Goal: Transaction & Acquisition: Purchase product/service

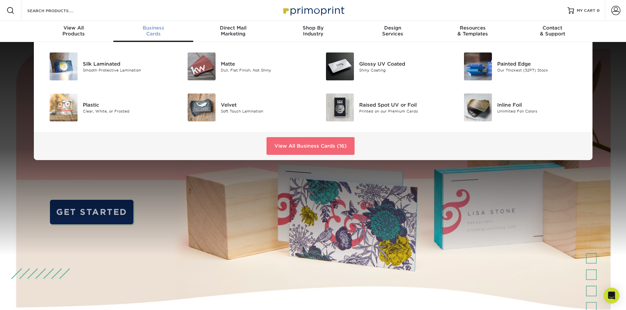
click at [308, 147] on link "View All Business Cards (16)" at bounding box center [310, 146] width 88 height 18
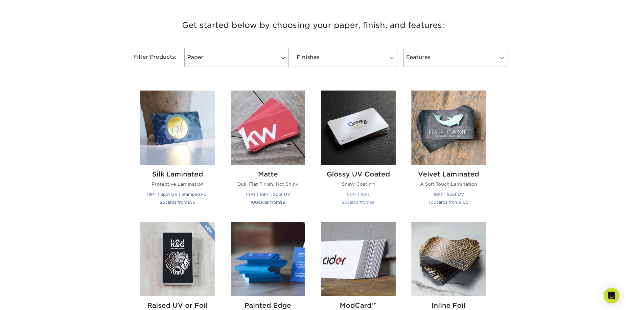
scroll to position [164, 0]
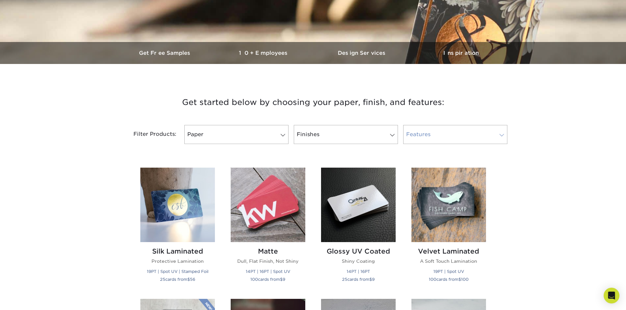
click at [423, 127] on link "Features" at bounding box center [455, 134] width 104 height 19
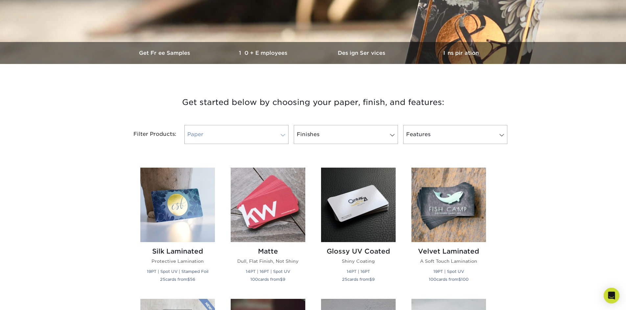
click at [231, 137] on link "Paper" at bounding box center [236, 134] width 104 height 19
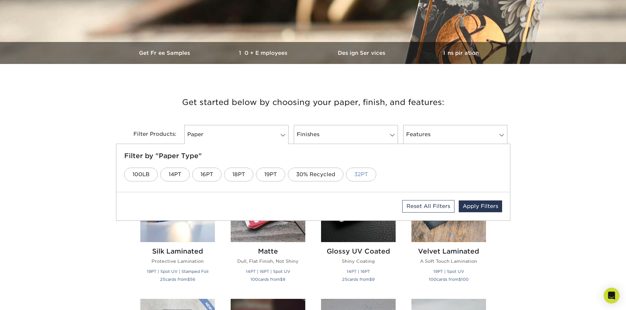
click at [357, 176] on link "32PT" at bounding box center [361, 175] width 30 height 14
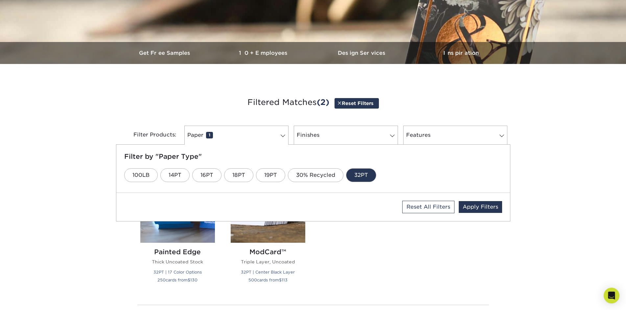
click at [533, 221] on div "Get started below by choosing your paper, finish, and features: Filtered Matche…" at bounding box center [313, 228] width 626 height 296
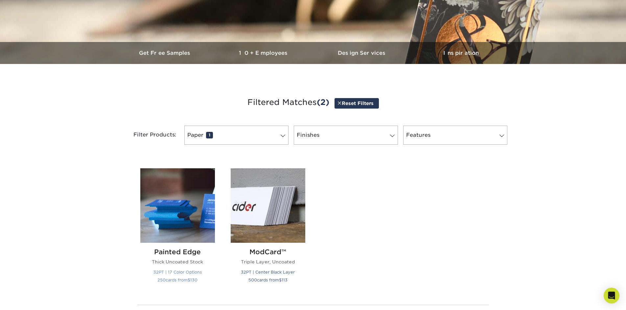
click at [178, 203] on img at bounding box center [177, 206] width 75 height 75
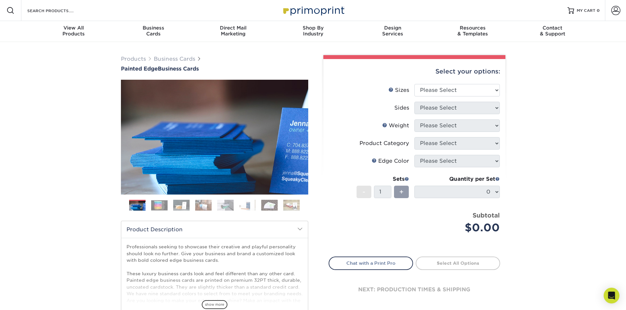
click at [161, 203] on img at bounding box center [159, 205] width 16 height 10
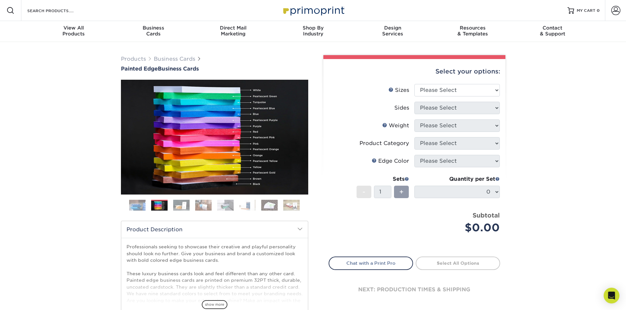
click at [181, 202] on img at bounding box center [181, 205] width 16 height 11
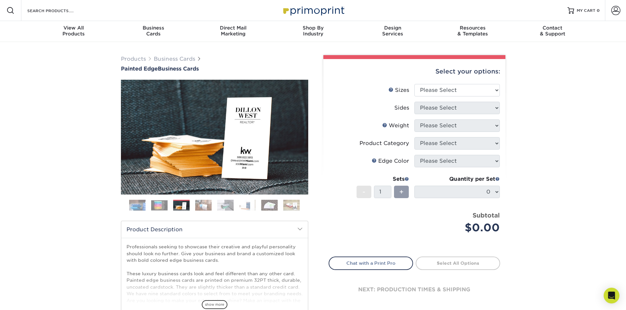
click at [205, 204] on img at bounding box center [203, 205] width 16 height 11
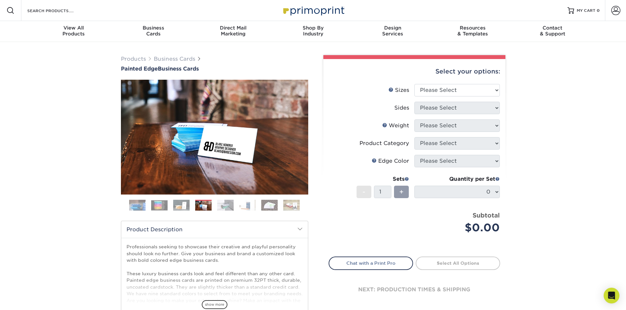
click at [223, 210] on img at bounding box center [225, 205] width 16 height 11
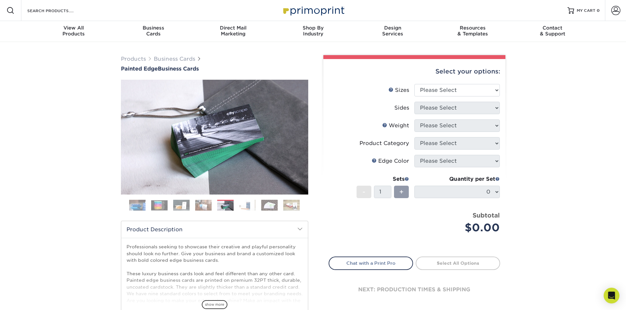
click at [248, 206] on img at bounding box center [247, 205] width 16 height 11
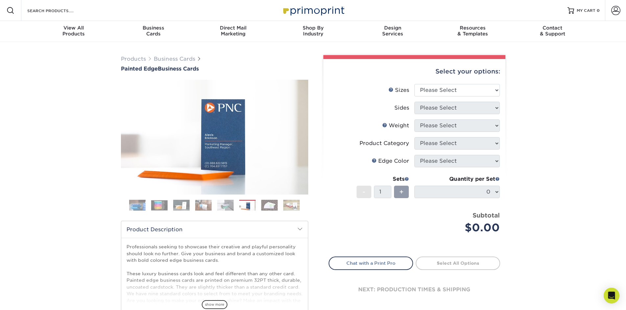
click at [279, 203] on ol at bounding box center [214, 208] width 187 height 16
click at [269, 207] on img at bounding box center [269, 205] width 16 height 11
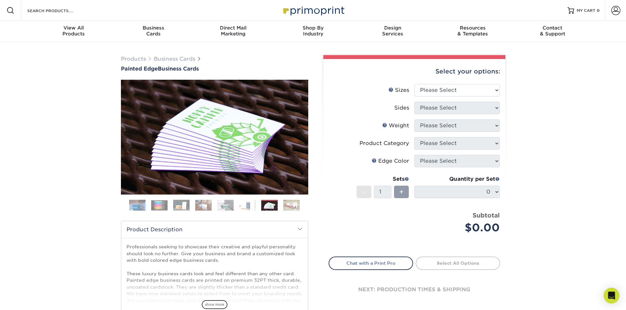
click at [287, 207] on img at bounding box center [291, 205] width 16 height 11
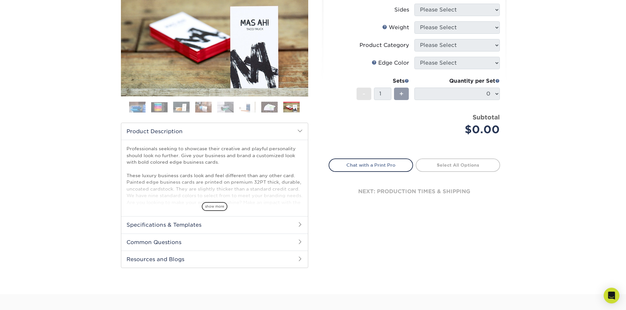
scroll to position [99, 0]
click at [214, 203] on span "show more" at bounding box center [215, 206] width 26 height 9
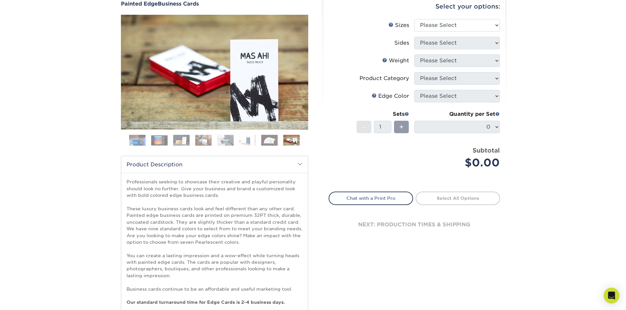
scroll to position [0, 0]
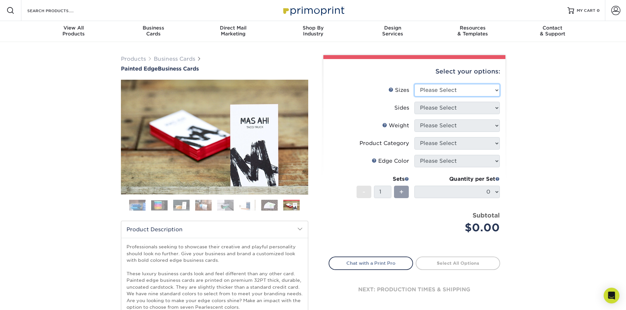
click at [483, 89] on select "Please Select 2" x 3.5" - Standard 2.125" x 3.375" - European 2.5" x 2.5" - Squ…" at bounding box center [456, 90] width 85 height 12
select select "2.00x3.50"
click at [414, 84] on select "Please Select 2" x 3.5" - Standard 2.125" x 3.375" - European 2.5" x 2.5" - Squ…" at bounding box center [456, 90] width 85 height 12
click at [463, 110] on select "Please Select Print Both Sides Print Front Only" at bounding box center [456, 108] width 85 height 12
select select "13abbda7-1d64-4f25-8bb2-c179b224825d"
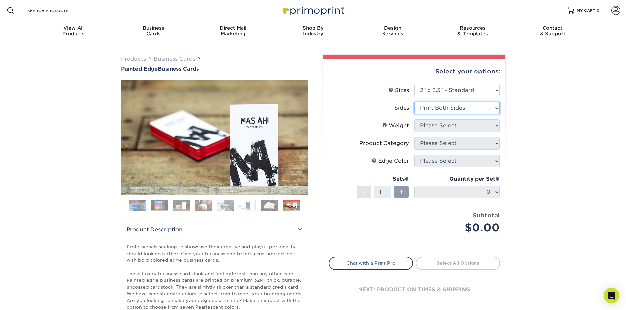
click at [414, 102] on select "Please Select Print Both Sides Print Front Only" at bounding box center [456, 108] width 85 height 12
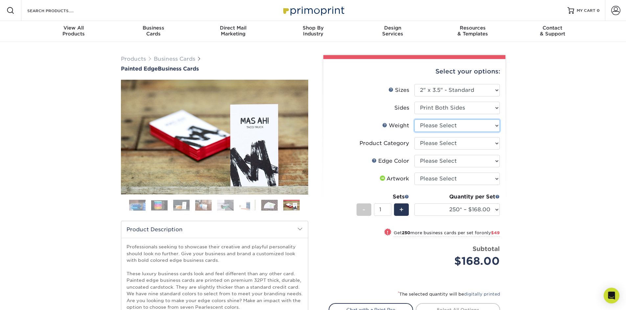
click at [464, 126] on select "Please Select 32PTUC" at bounding box center [456, 126] width 85 height 12
select select "32PTUC"
click at [414, 120] on select "Please Select 32PTUC" at bounding box center [456, 126] width 85 height 12
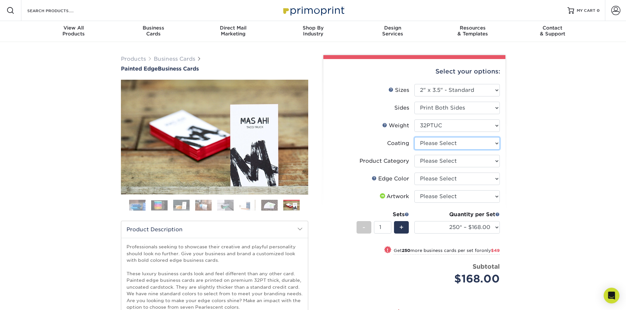
click at [465, 146] on select at bounding box center [456, 143] width 85 height 12
click at [414, 137] on select at bounding box center [456, 143] width 85 height 12
click at [463, 162] on select "Please Select Business Cards" at bounding box center [456, 161] width 85 height 12
select select "3b5148f1-0588-4f88-a218-97bcfdce65c1"
click at [414, 155] on select "Please Select Business Cards" at bounding box center [456, 161] width 85 height 12
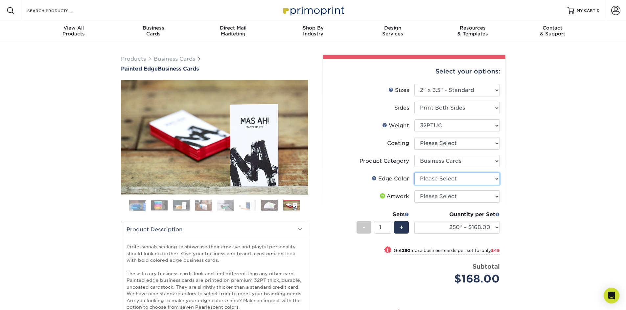
click at [462, 177] on select "Please Select Charcoal Black Brown Blue Pearlescent Blue Pearlescent Gold Pearl…" at bounding box center [456, 179] width 85 height 12
select select "84f43a64-87e1-46ad-aba1-d69946adcbfc"
click at [414, 173] on select "Please Select Charcoal Black Brown Blue Pearlescent Blue Pearlescent Gold Pearl…" at bounding box center [456, 179] width 85 height 12
click at [160, 207] on img at bounding box center [159, 205] width 16 height 10
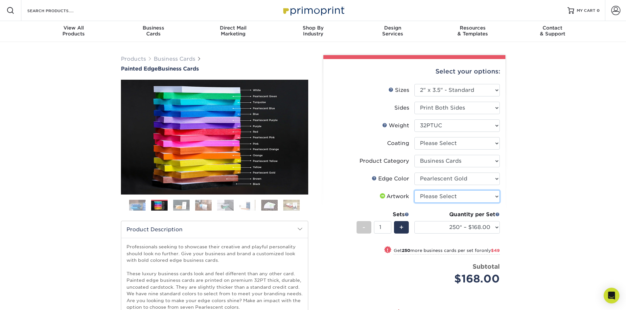
click at [455, 197] on select "Please Select I will upload files I need a design - $100" at bounding box center [456, 197] width 85 height 12
select select "upload"
click at [414, 191] on select "Please Select I will upload files I need a design - $100" at bounding box center [456, 197] width 85 height 12
click at [483, 226] on select "250* – $168.00 500* – $217.00 1000* – $339.00" at bounding box center [456, 227] width 85 height 12
drag, startPoint x: 406, startPoint y: 248, endPoint x: 405, endPoint y: 253, distance: 4.9
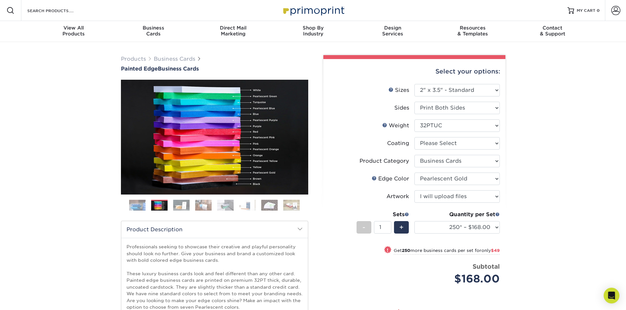
click at [406, 248] on div "! Get 250 more business cards per set for only $49" at bounding box center [441, 251] width 117 height 8
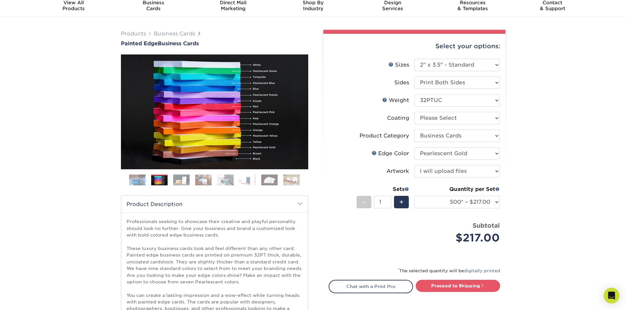
scroll to position [66, 0]
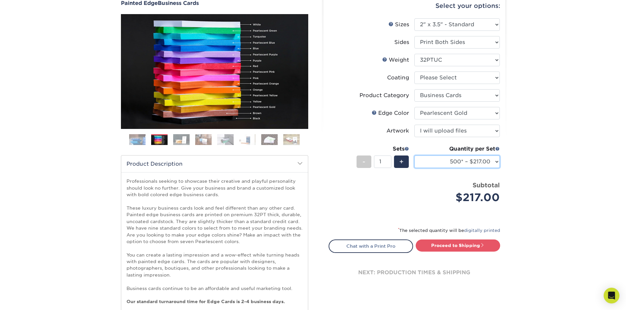
click at [459, 163] on select "250* – $168.00 500* – $217.00 1000* – $339.00" at bounding box center [456, 162] width 85 height 12
select select "250* – $168.00"
click at [414, 156] on select "250* – $168.00 500* – $217.00 1000* – $339.00" at bounding box center [456, 162] width 85 height 12
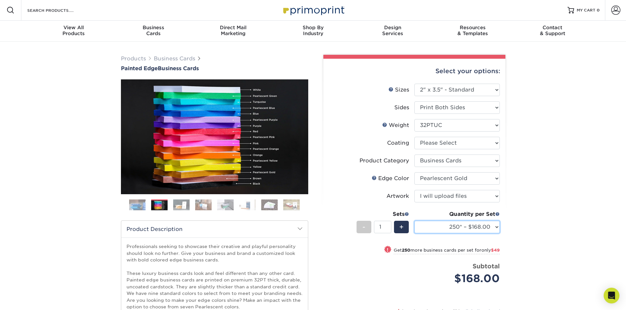
scroll to position [0, 0]
click at [551, 201] on div "Products Business Cards Painted Edge Business Cards Previous Next" at bounding box center [313, 261] width 626 height 439
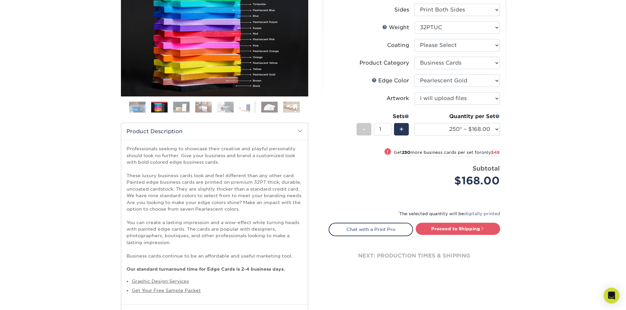
scroll to position [99, 0]
click at [408, 116] on span at bounding box center [406, 116] width 5 height 5
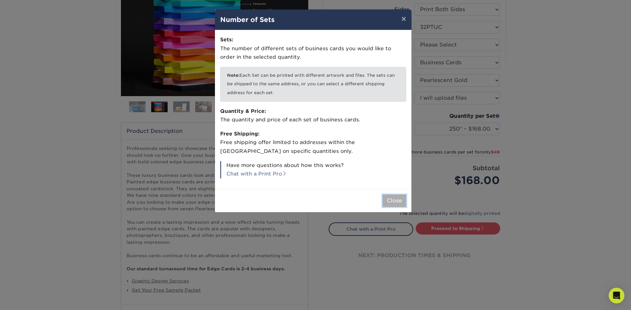
click at [403, 206] on button "Close" at bounding box center [394, 201] width 24 height 12
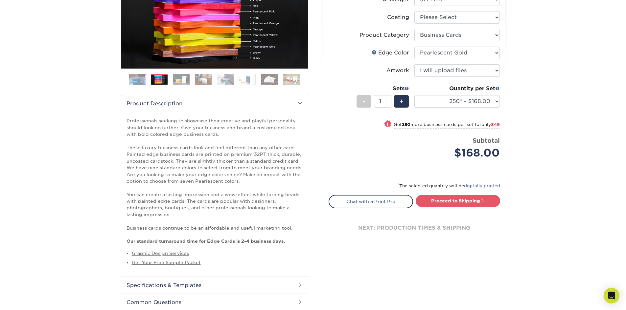
scroll to position [197, 0]
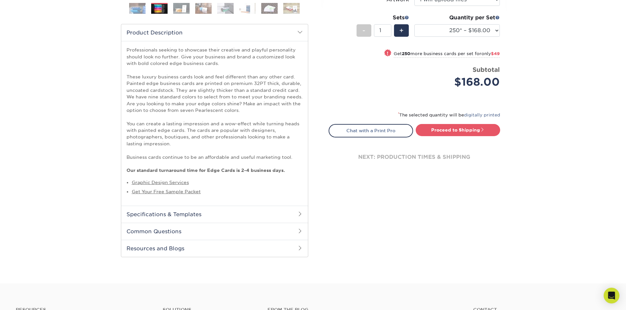
click at [173, 213] on h2 "Specifications & Templates" at bounding box center [214, 214] width 187 height 17
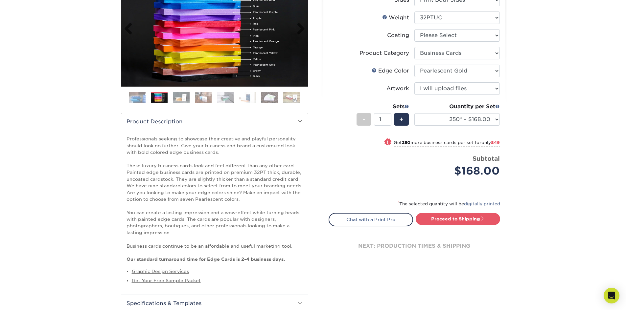
scroll to position [0, 0]
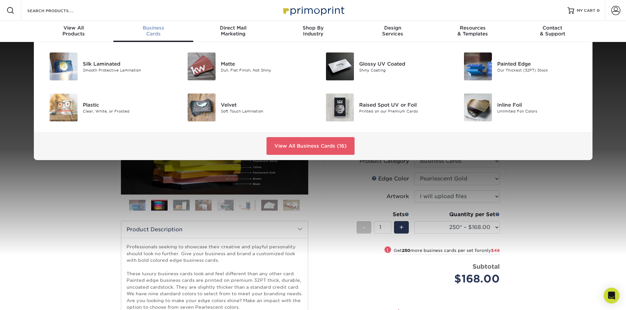
click at [157, 34] on div "Business Cards" at bounding box center [153, 31] width 80 height 12
click at [117, 63] on div "Silk Laminated" at bounding box center [126, 63] width 87 height 7
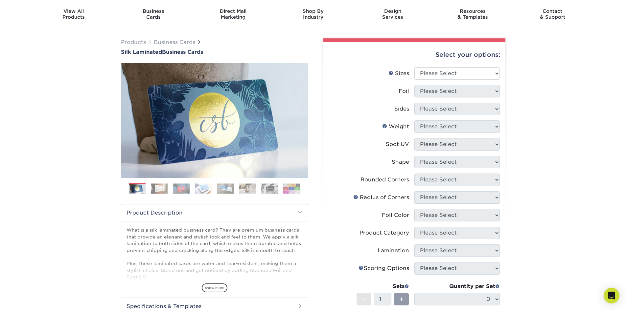
scroll to position [66, 0]
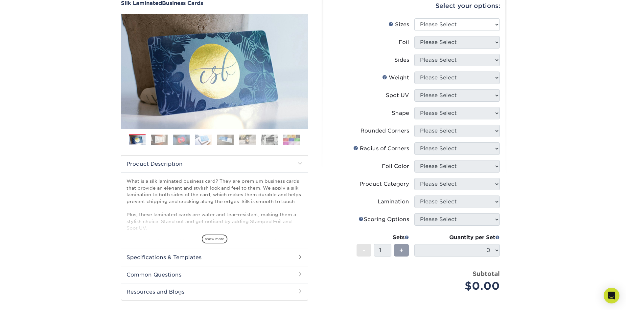
click at [467, 15] on div "Select your options:" at bounding box center [414, 5] width 171 height 25
click at [471, 28] on select "Please Select 1.5" x 3.5" - Mini 1.75" x 3.5" - Mini 2" x 2" - Square 2" x 3" -…" at bounding box center [456, 24] width 85 height 12
select select "2.00x3.50"
click at [414, 18] on select "Please Select 1.5" x 3.5" - Mini 1.75" x 3.5" - Mini 2" x 2" - Square 2" x 3" -…" at bounding box center [456, 24] width 85 height 12
click at [477, 39] on select "Please Select Yes No" at bounding box center [456, 42] width 85 height 12
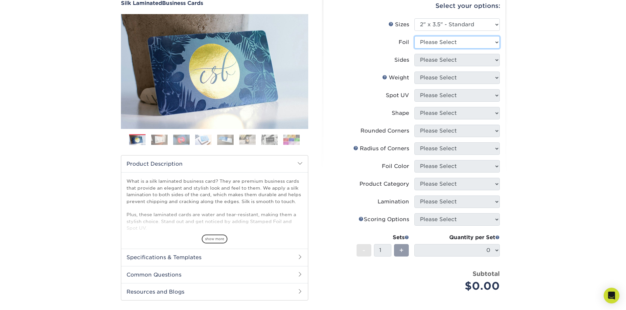
select select "1"
click at [414, 36] on select "Please Select Yes No" at bounding box center [456, 42] width 85 height 12
click at [154, 135] on img at bounding box center [159, 140] width 16 height 10
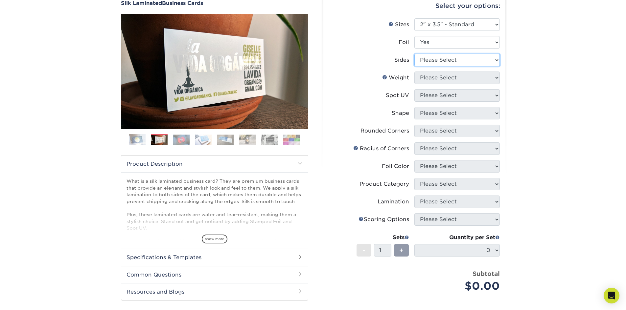
click at [484, 57] on select "Please Select Print Both Sides - Foil Both Sides Print Both Sides - Foil Front …" at bounding box center [456, 60] width 85 height 12
select select "a75ac2f1-9911-48d6-841d-245b5ac08f27"
click at [414, 54] on select "Please Select Print Both Sides - Foil Both Sides Print Both Sides - Foil Front …" at bounding box center [456, 60] width 85 height 12
click at [455, 80] on select "Please Select 16PT" at bounding box center [456, 78] width 85 height 12
click at [575, 71] on div "Products Business Cards Silk Laminated Business Cards Previous Next" at bounding box center [313, 184] width 626 height 416
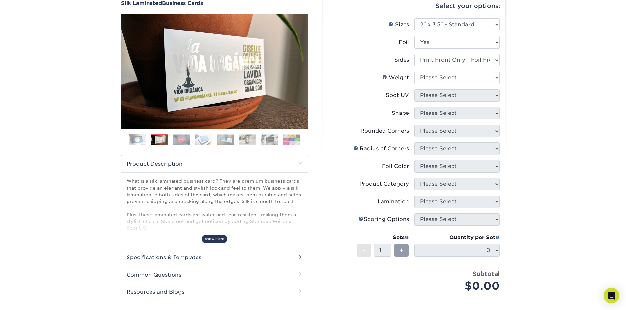
click at [214, 237] on span "show more" at bounding box center [215, 239] width 26 height 9
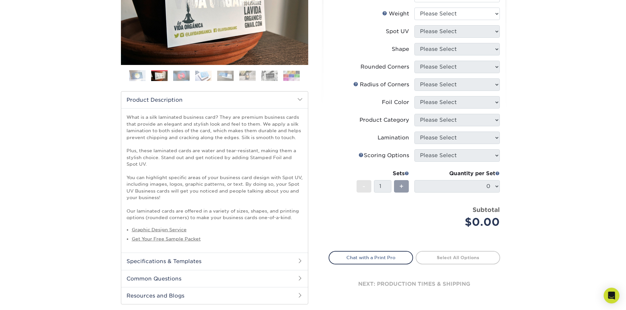
scroll to position [131, 0]
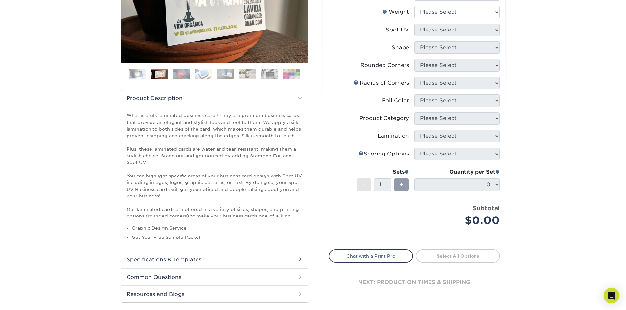
click at [200, 257] on h2 "Specifications & Templates" at bounding box center [214, 259] width 187 height 17
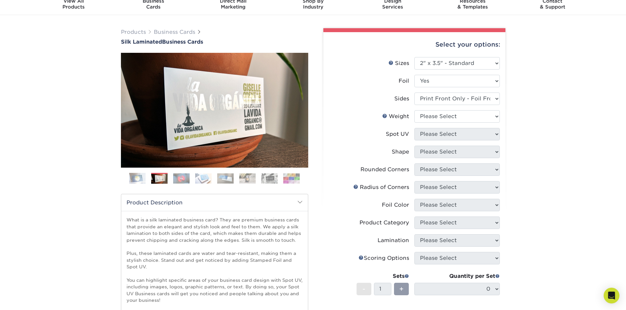
scroll to position [0, 0]
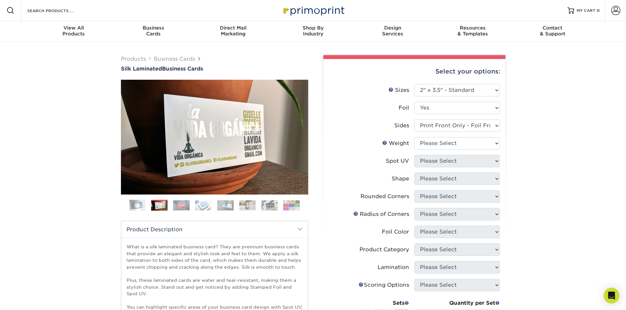
click at [180, 205] on img at bounding box center [181, 205] width 16 height 10
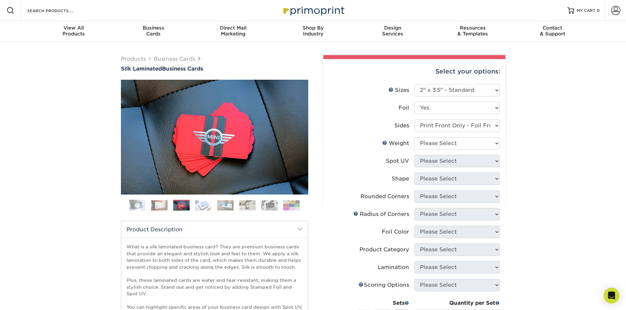
click at [210, 206] on img at bounding box center [203, 205] width 16 height 10
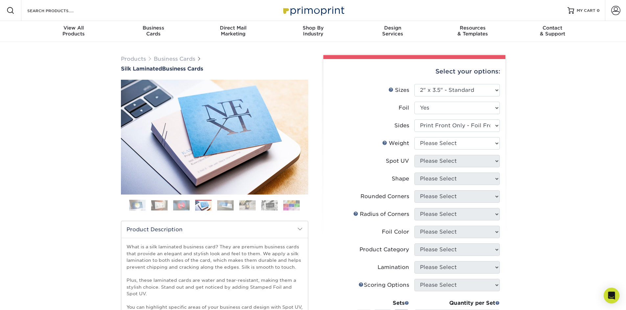
click at [230, 207] on img at bounding box center [225, 205] width 16 height 10
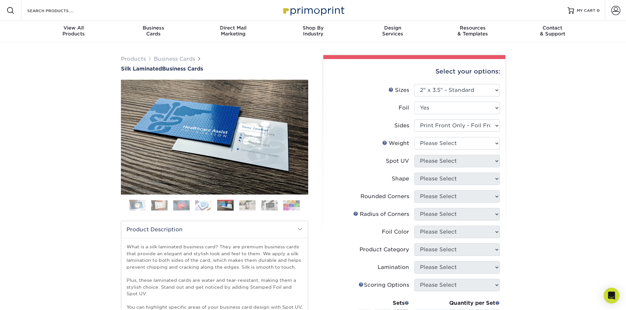
click at [245, 206] on img at bounding box center [247, 205] width 16 height 10
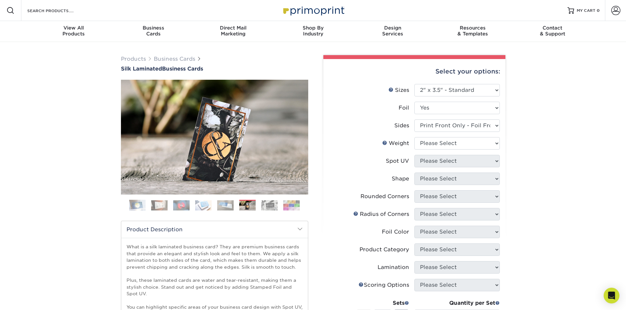
click at [263, 205] on img at bounding box center [269, 205] width 16 height 10
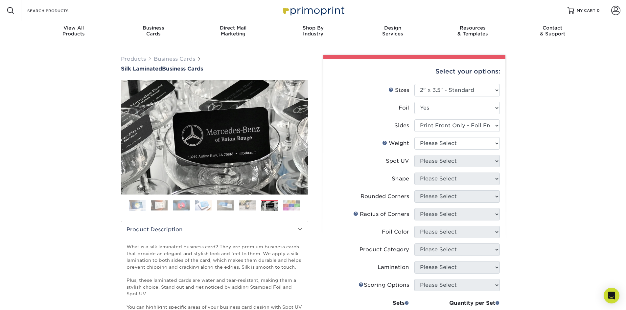
click at [290, 201] on img at bounding box center [291, 205] width 16 height 10
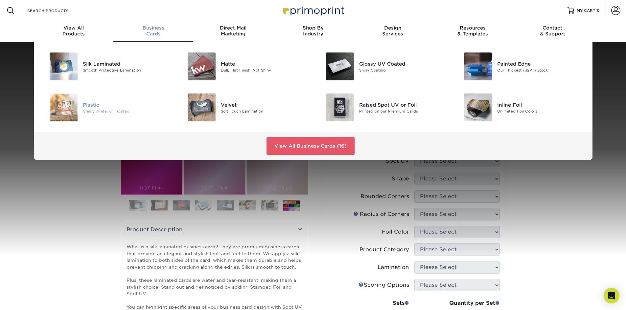
click at [103, 110] on div "Clear, White, or Frosted" at bounding box center [126, 111] width 87 height 6
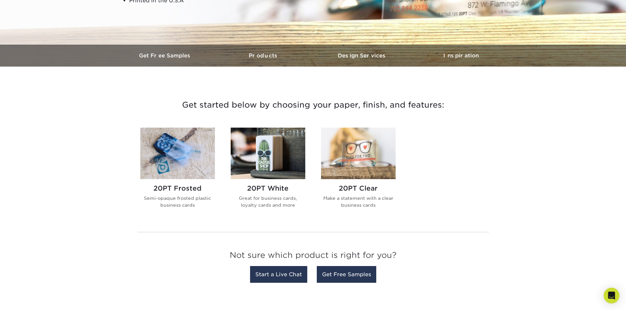
scroll to position [164, 0]
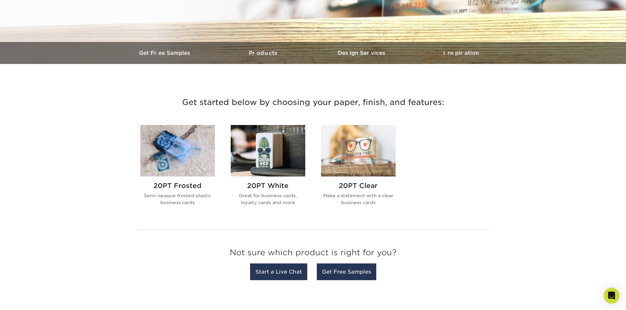
click at [277, 183] on h2 "20PT White" at bounding box center [268, 186] width 75 height 8
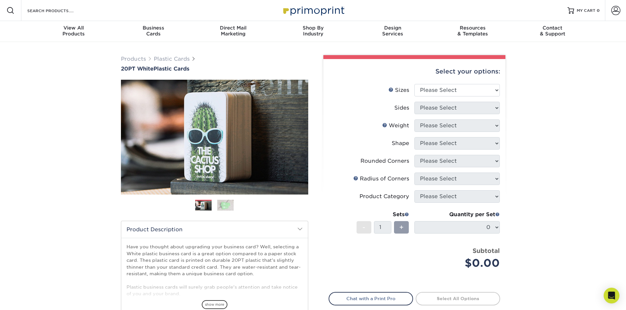
click at [228, 199] on div "Previous" at bounding box center [214, 148] width 187 height 136
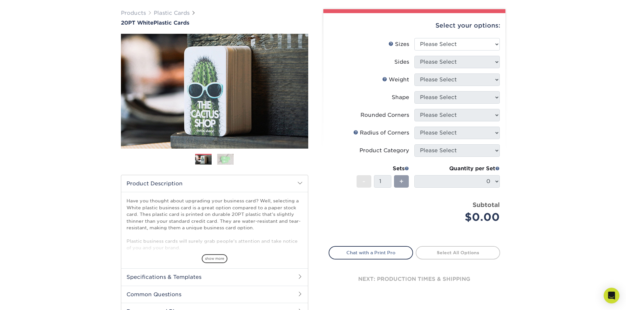
scroll to position [66, 0]
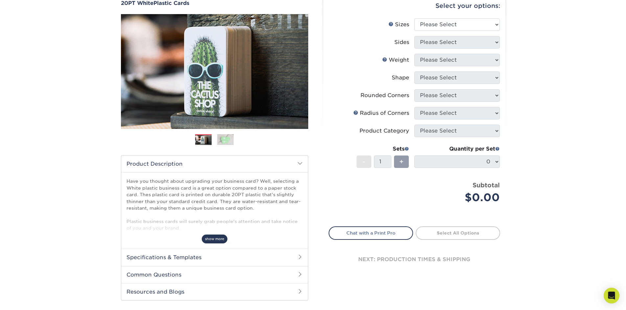
click at [221, 241] on span "show more" at bounding box center [215, 239] width 26 height 9
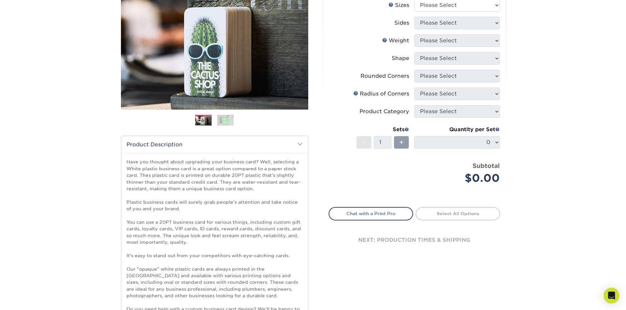
scroll to position [33, 0]
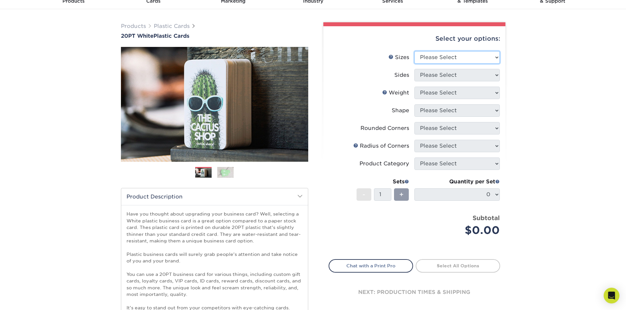
click at [470, 55] on select "Please Select 2" x 3.5" 2" x 8" 2.12" x 3.375" 2.5" x 2.5" 4.25" x 6"" at bounding box center [456, 57] width 85 height 12
select select "2.00x3.50"
click at [414, 51] on select "Please Select 2" x 3.5" 2" x 8" 2.12" x 3.375" 2.5" x 2.5" 4.25" x 6"" at bounding box center [456, 57] width 85 height 12
click at [455, 76] on select "Please Select Print Both Sides Print Front Only" at bounding box center [456, 75] width 85 height 12
select select "13abbda7-1d64-4f25-8bb2-c179b224825d"
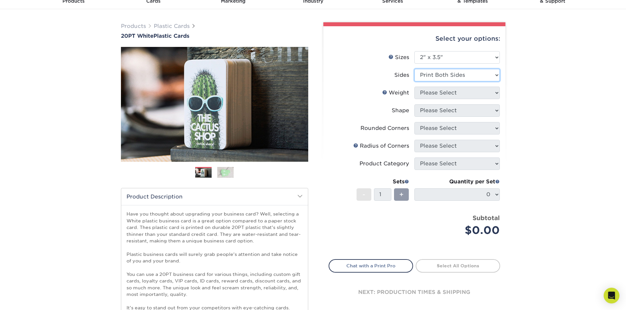
click at [414, 69] on select "Please Select Print Both Sides Print Front Only" at bounding box center [456, 75] width 85 height 12
click at [466, 95] on select "Please Select 20PT White Plastic" at bounding box center [456, 93] width 85 height 12
select select "20PT White Plastic"
click at [414, 87] on select "Please Select 20PT White Plastic" at bounding box center [456, 93] width 85 height 12
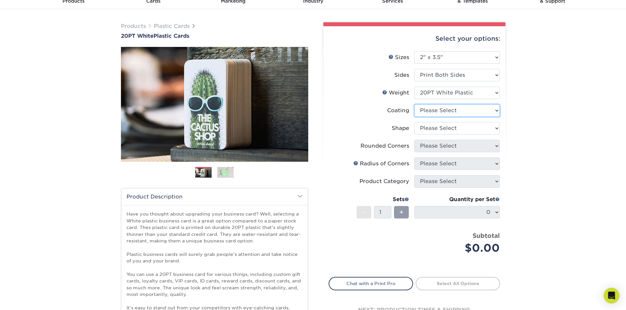
click at [461, 110] on select at bounding box center [456, 110] width 85 height 12
select select "3e7618de-abca-4bda-9f97-8b9129e913d8"
click at [414, 104] on select at bounding box center [456, 110] width 85 height 12
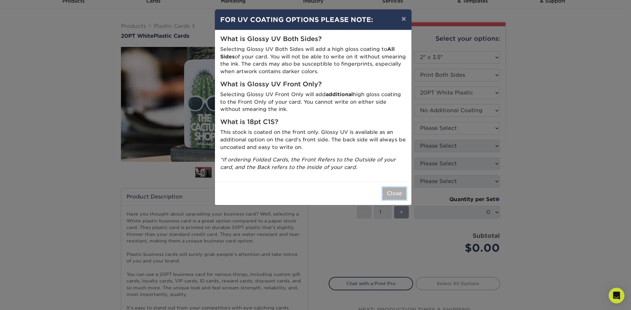
click at [394, 194] on button "Close" at bounding box center [394, 194] width 24 height 12
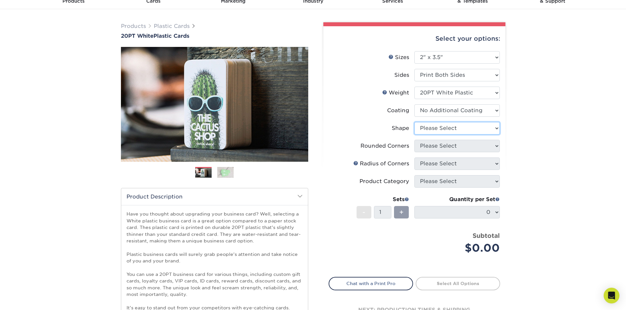
click at [455, 130] on select "Please Select Oval Standard" at bounding box center [456, 128] width 85 height 12
select select "standard"
click at [414, 122] on select "Please Select Oval Standard" at bounding box center [456, 128] width 85 height 12
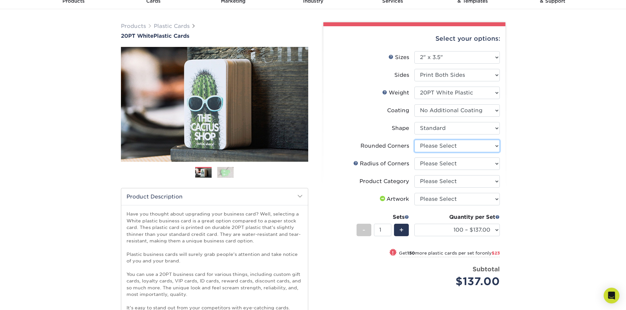
click at [464, 146] on select "Please Select Yes - Round 4 Corners" at bounding box center [456, 146] width 85 height 12
select select "7672df9e-0e0a-464d-8e1f-920c575e4da3"
click at [414, 140] on select "Please Select Yes - Round 4 Corners" at bounding box center [456, 146] width 85 height 12
click at [461, 161] on select "Please Select Rounded 1/8" Rounded 1/4"" at bounding box center [456, 164] width 85 height 12
click at [414, 158] on select "Please Select Rounded 1/8" Rounded 1/4"" at bounding box center [456, 164] width 85 height 12
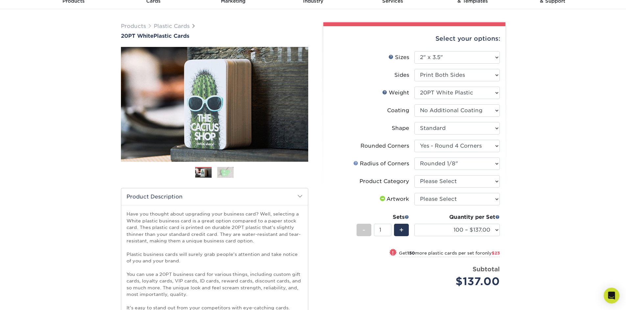
click at [356, 163] on link at bounding box center [355, 163] width 5 height 5
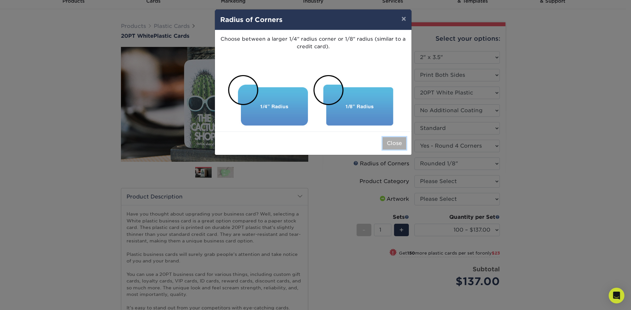
click at [401, 147] on button "Close" at bounding box center [394, 143] width 24 height 12
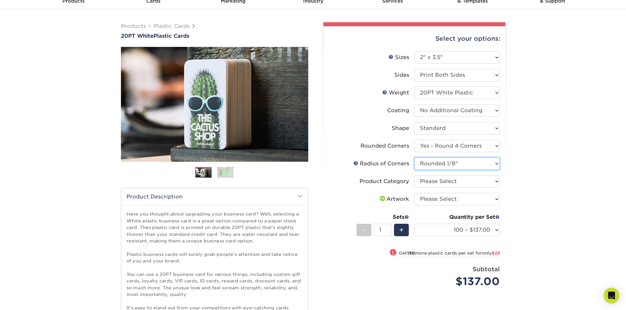
click at [443, 165] on select "Please Select Rounded 1/8" Rounded 1/4"" at bounding box center [456, 164] width 85 height 12
select select "479fbfe7-6a0c-4895-8c9a-81739b7486c9"
click at [414, 158] on select "Please Select Rounded 1/8" Rounded 1/4"" at bounding box center [456, 164] width 85 height 12
click at [452, 183] on select "Please Select Business Cards" at bounding box center [456, 181] width 85 height 12
select select "3b5148f1-0588-4f88-a218-97bcfdce65c1"
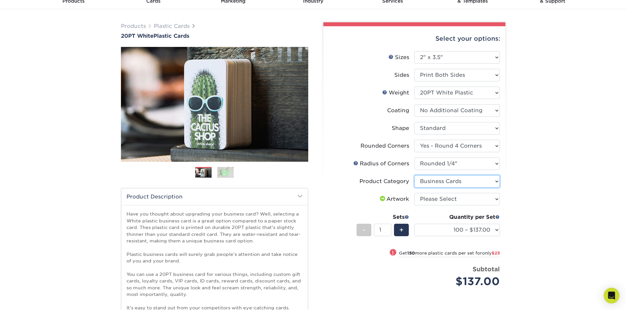
click at [414, 175] on select "Please Select Business Cards" at bounding box center [456, 181] width 85 height 12
click at [479, 197] on select "Please Select I will upload files I need a design - $100" at bounding box center [456, 199] width 85 height 12
select select "upload"
click at [414, 193] on select "Please Select I will upload files I need a design - $100" at bounding box center [456, 199] width 85 height 12
click at [457, 231] on select "100 – $137.00 250 – $160.00 500 – $195.00 1000 – $226.00 2500 – $540.00 5000 – …" at bounding box center [456, 230] width 85 height 12
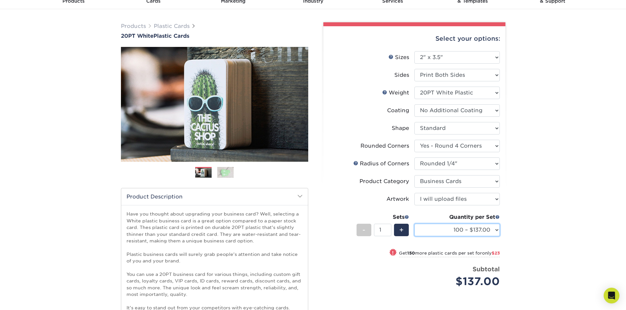
click at [414, 224] on select "100 – $137.00 250 – $160.00 500 – $195.00 1000 – $226.00 2500 – $540.00 5000 – …" at bounding box center [456, 230] width 85 height 12
click at [523, 209] on div "Products Plastic Cards 20PT White Plastic Cards Previous Next and" at bounding box center [313, 260] width 626 height 502
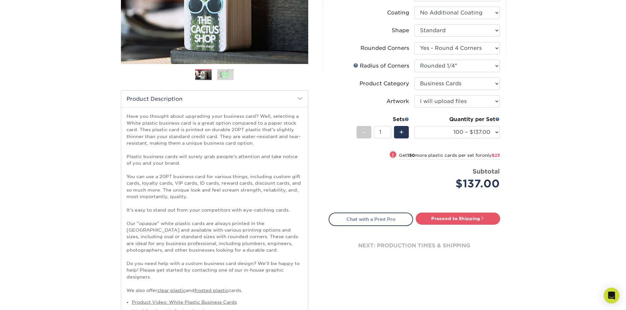
scroll to position [131, 0]
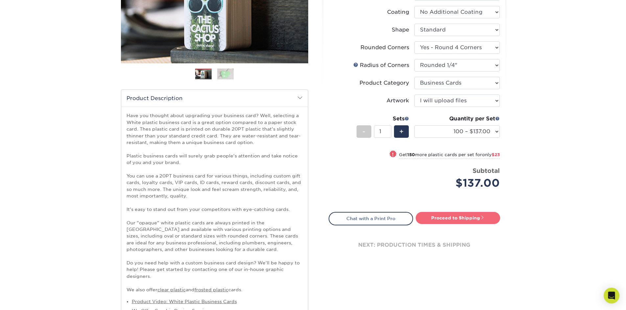
click at [439, 216] on link "Proceed to Shipping" at bounding box center [458, 218] width 84 height 12
type input "Set 1"
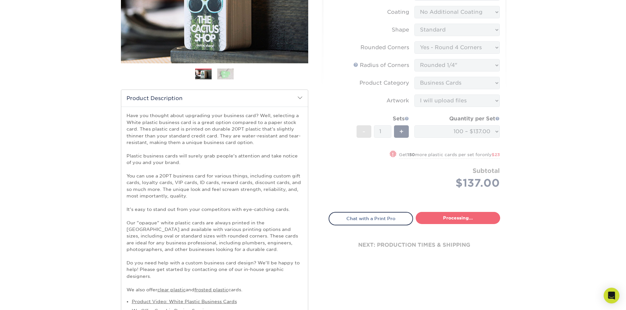
select select "f2b620cf-20ce-43f8-8f8b-9fe4bf232692"
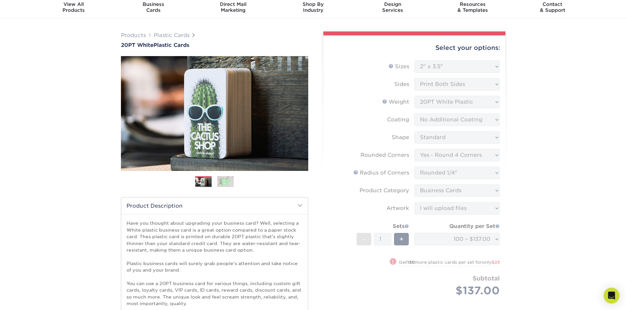
scroll to position [0, 0]
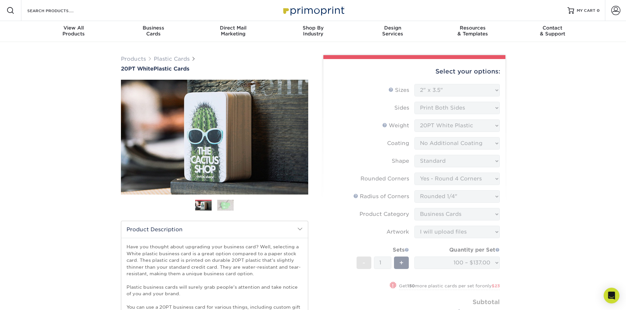
click at [231, 208] on img at bounding box center [225, 205] width 16 height 11
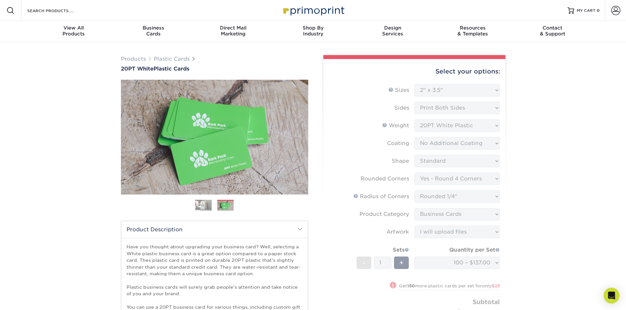
click at [210, 202] on img at bounding box center [203, 205] width 16 height 11
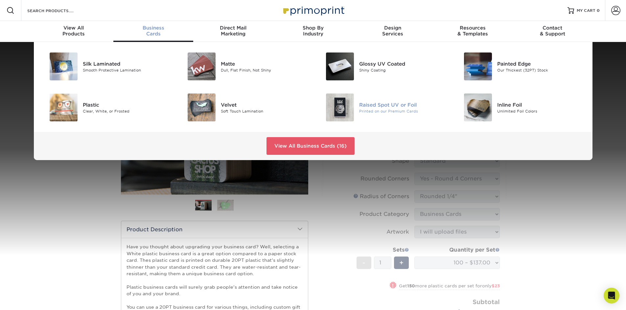
click at [395, 110] on div "Printed on our Premium Cards" at bounding box center [402, 111] width 87 height 6
click at [388, 105] on div "Raised Spot UV or Foil" at bounding box center [402, 104] width 87 height 7
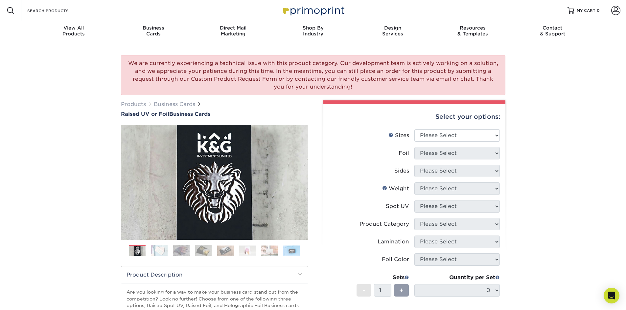
click at [166, 254] on img at bounding box center [159, 250] width 16 height 11
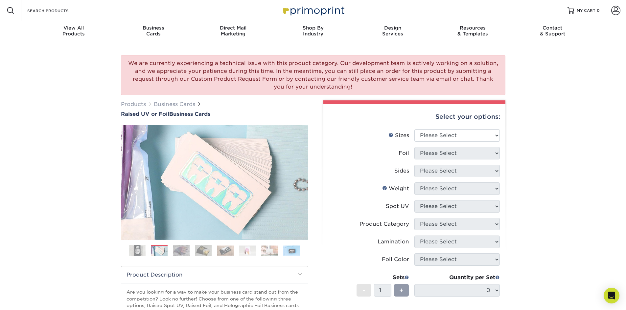
click at [189, 252] on img at bounding box center [181, 250] width 16 height 11
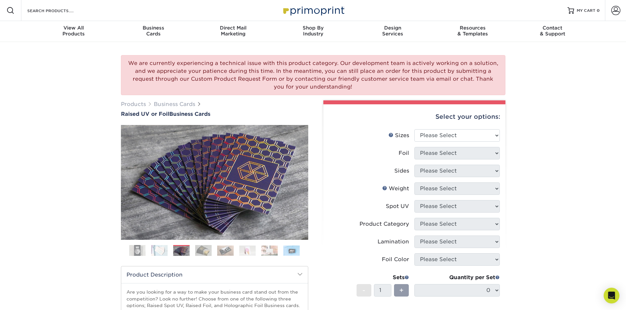
click at [210, 249] on img at bounding box center [203, 250] width 16 height 11
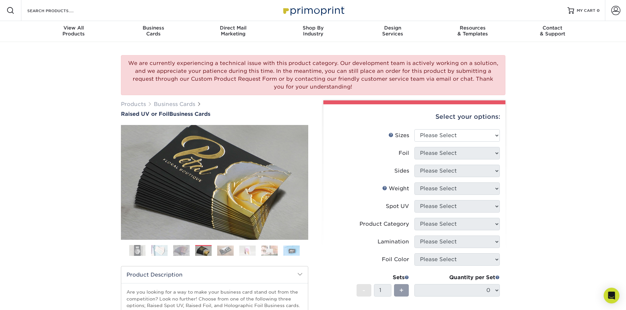
click at [224, 249] on img at bounding box center [225, 251] width 16 height 10
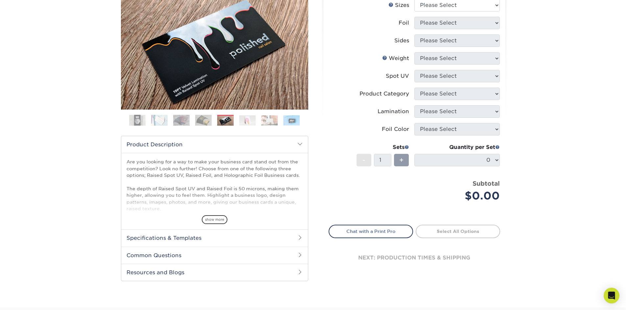
scroll to position [131, 0]
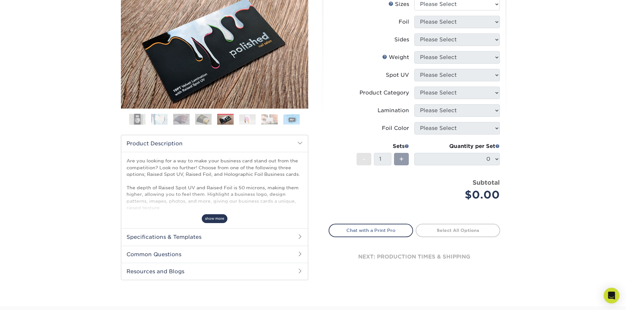
click at [215, 219] on span "show more" at bounding box center [215, 219] width 26 height 9
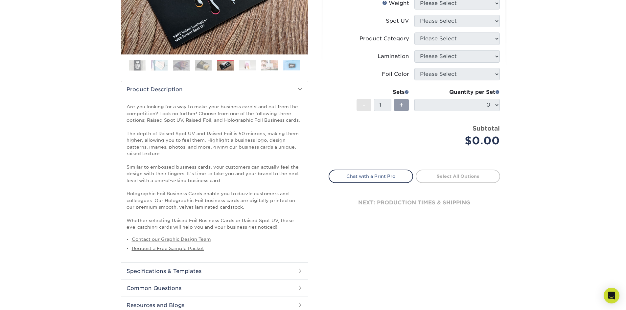
scroll to position [197, 0]
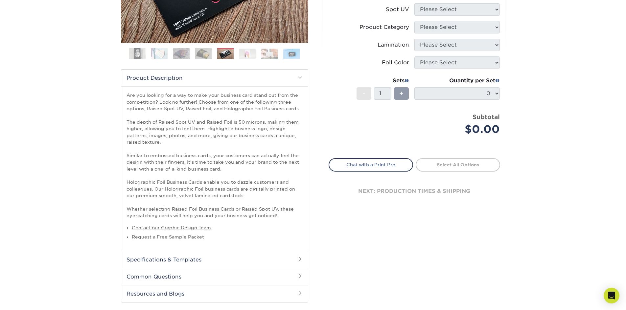
click at [162, 263] on h2 "Specifications & Templates" at bounding box center [214, 259] width 187 height 17
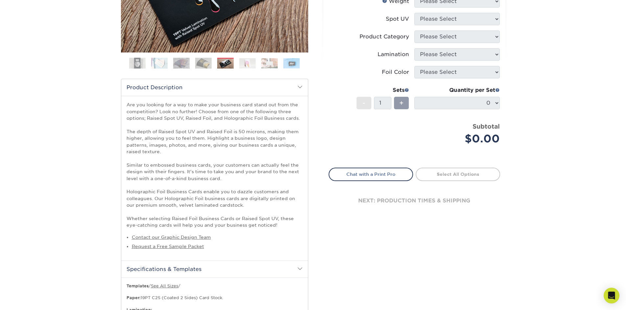
scroll to position [164, 0]
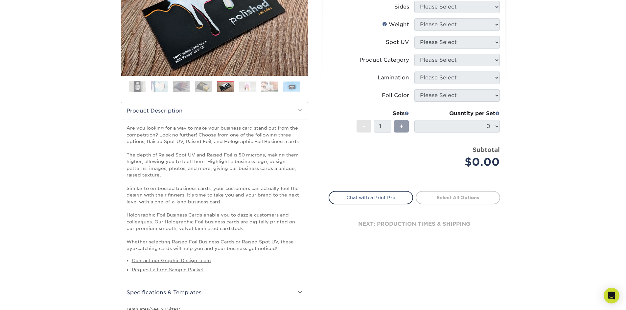
click at [205, 91] on img at bounding box center [203, 86] width 16 height 11
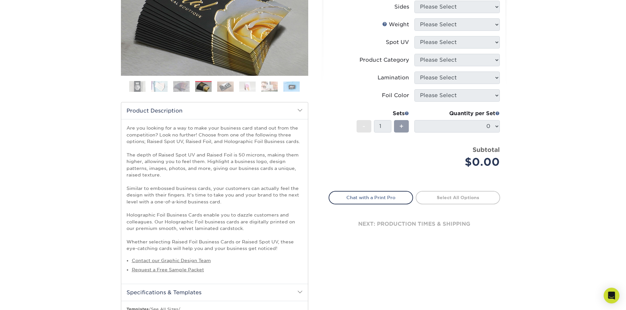
click at [246, 88] on img at bounding box center [247, 86] width 16 height 10
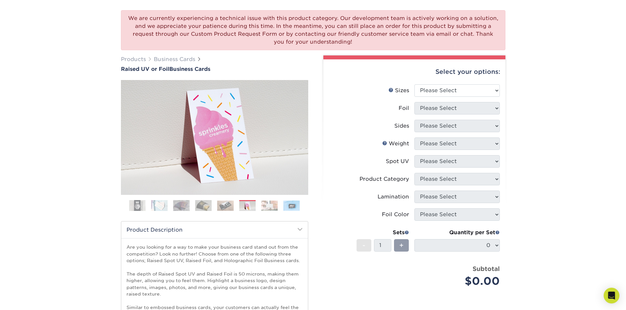
scroll to position [0, 0]
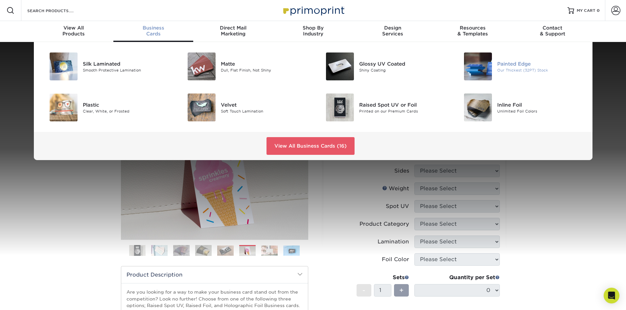
click at [528, 63] on div "Painted Edge" at bounding box center [540, 63] width 87 height 7
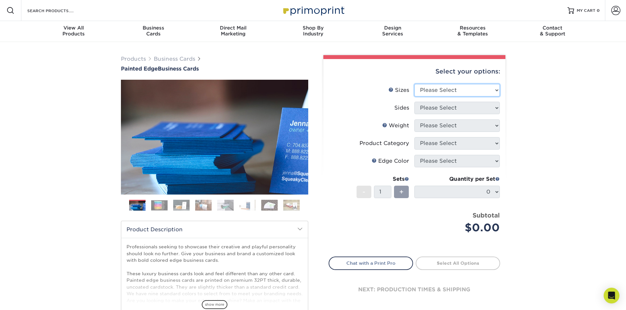
click at [474, 92] on select "Please Select 2" x 3.5" - Standard 2.125" x 3.375" - European 2.5" x 2.5" - Squ…" at bounding box center [456, 90] width 85 height 12
select select "2.00x3.50"
click at [414, 84] on select "Please Select 2" x 3.5" - Standard 2.125" x 3.375" - European 2.5" x 2.5" - Squ…" at bounding box center [456, 90] width 85 height 12
click at [465, 106] on select "Please Select Print Both Sides Print Front Only" at bounding box center [456, 108] width 85 height 12
select select "13abbda7-1d64-4f25-8bb2-c179b224825d"
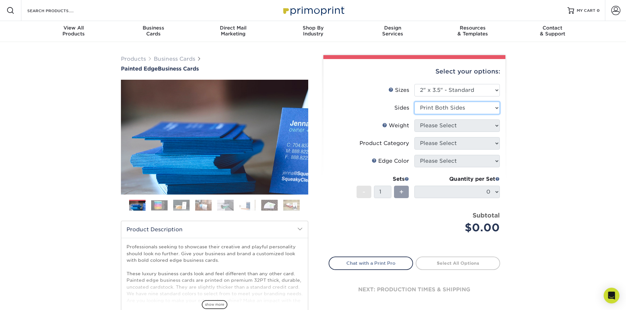
click at [414, 102] on select "Please Select Print Both Sides Print Front Only" at bounding box center [456, 108] width 85 height 12
